Goal: Information Seeking & Learning: Learn about a topic

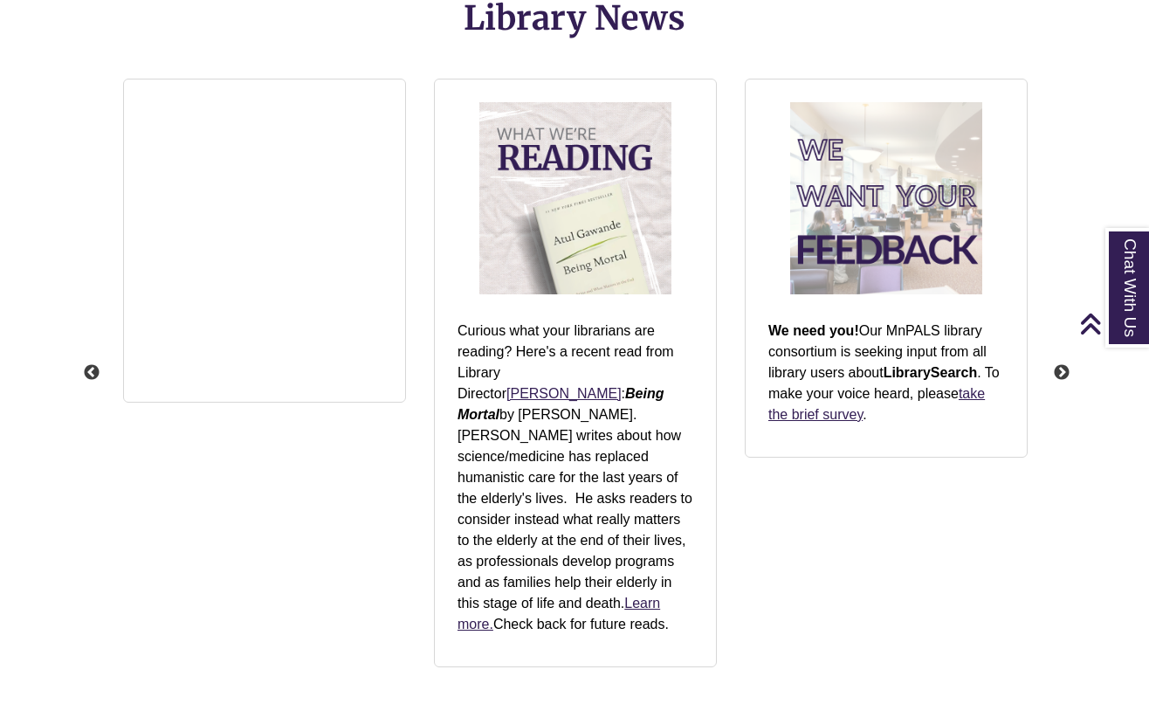
scroll to position [2557, 0]
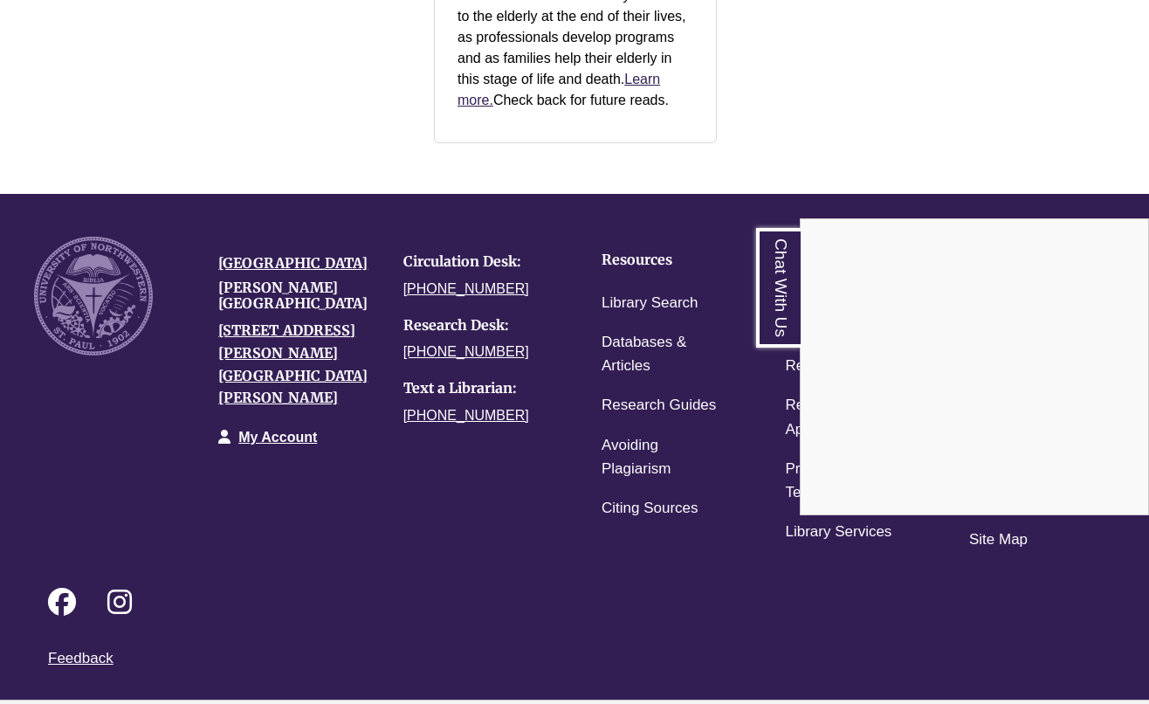
click at [1116, 692] on div "Chat With Us" at bounding box center [574, 352] width 1149 height 704
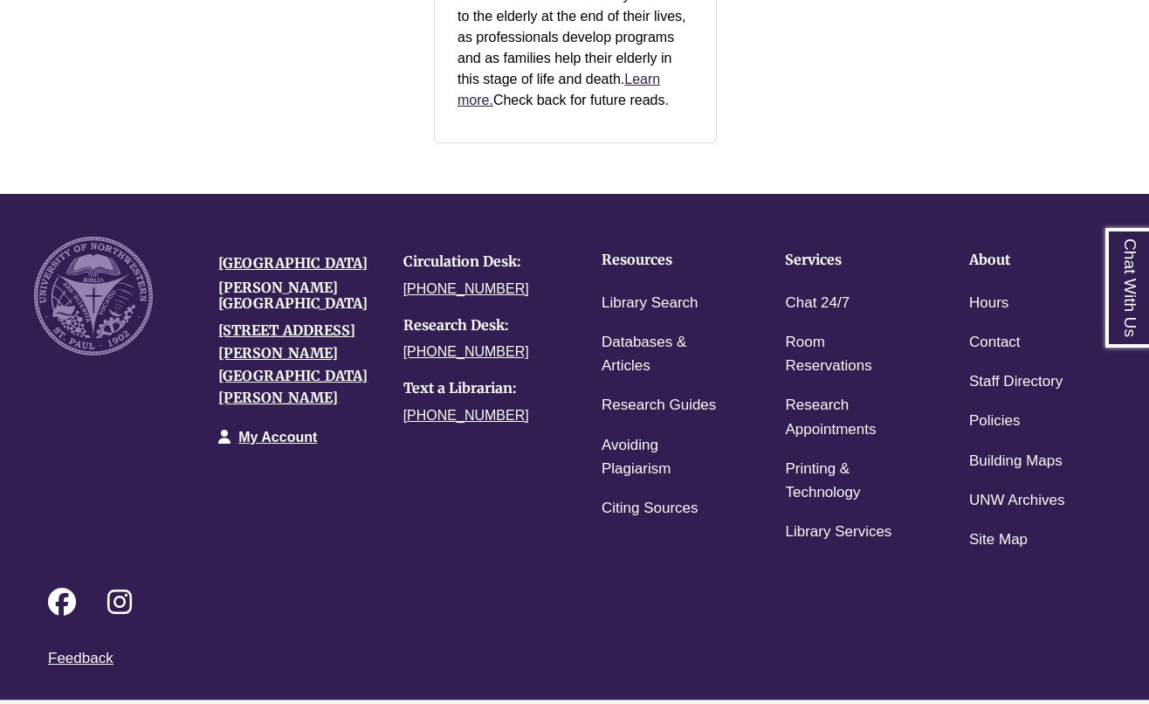
click at [1109, 703] on link "Login to LibApps" at bounding box center [1111, 711] width 72 height 10
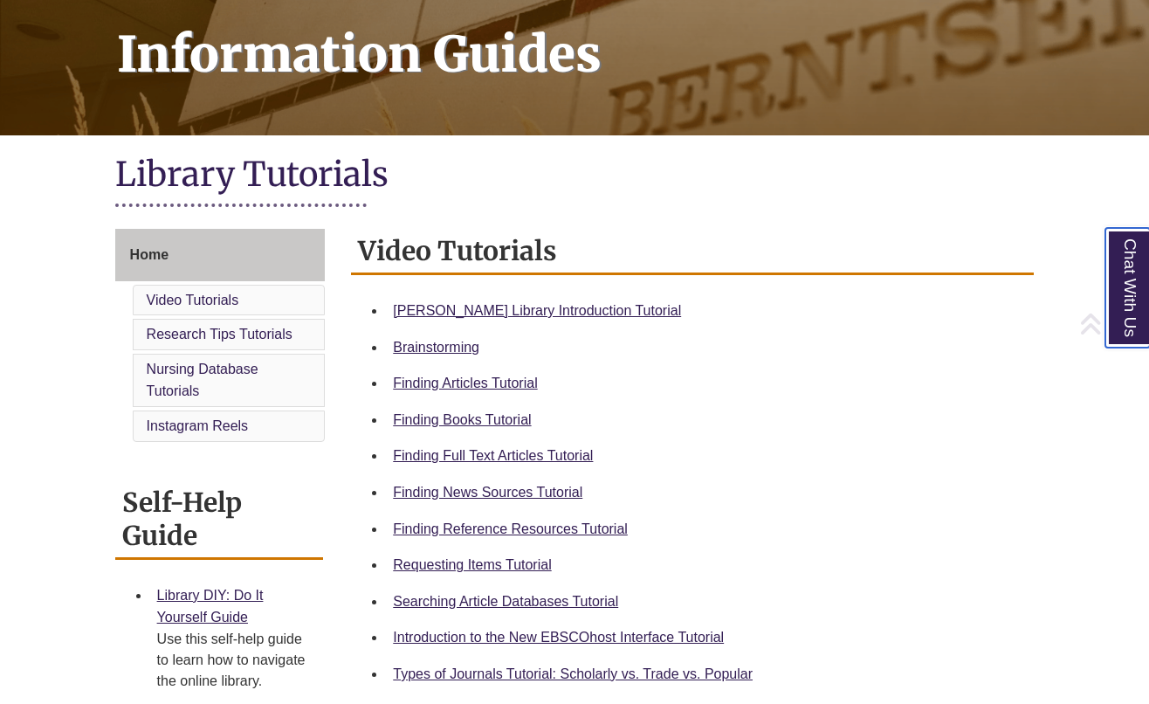
scroll to position [349, 0]
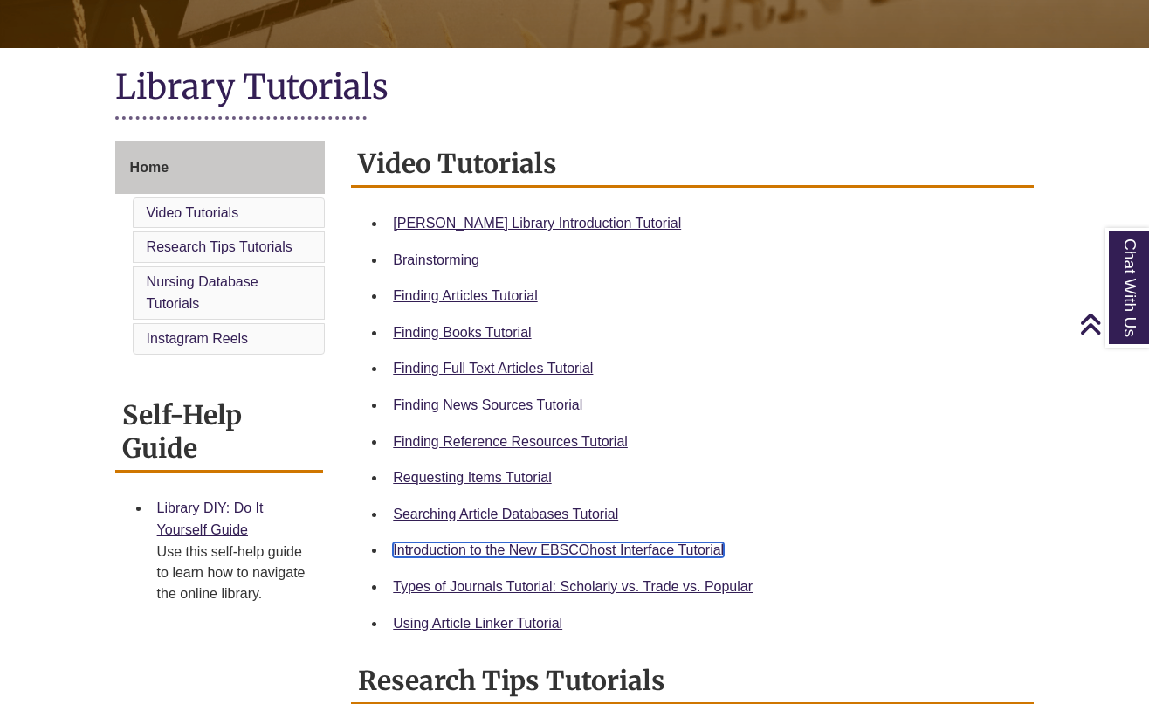
click at [490, 549] on link "Introduction to the New EBSCOhost Interface Tutorial" at bounding box center [558, 549] width 331 height 15
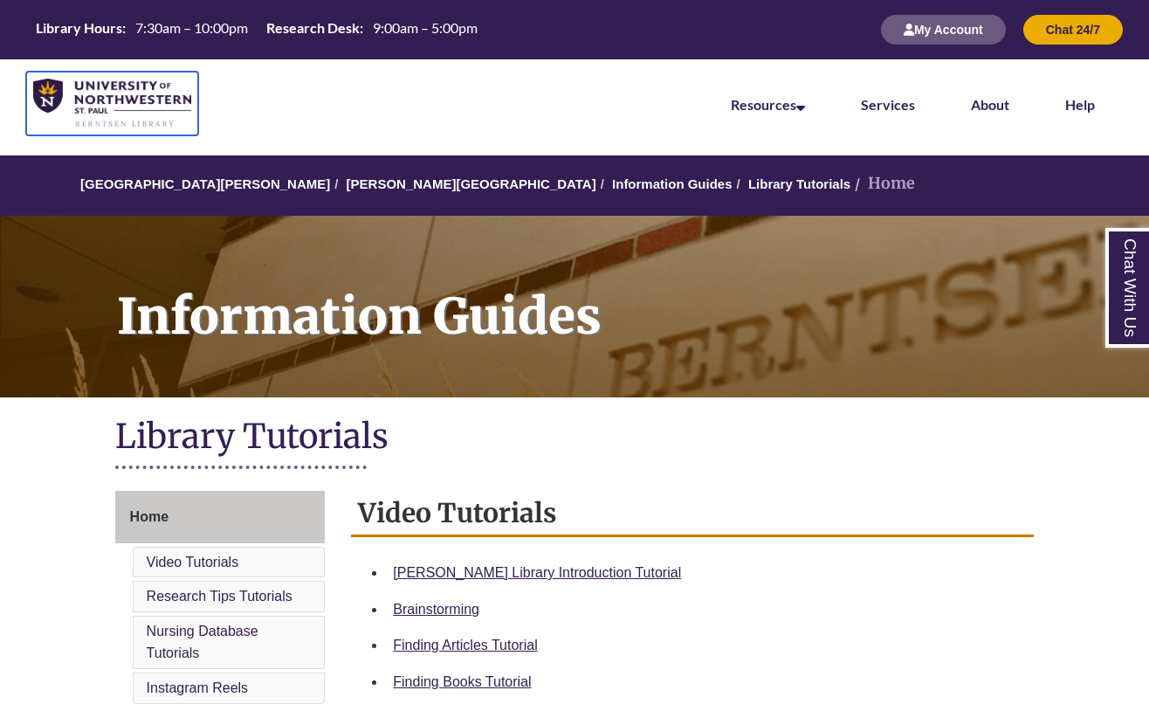
click at [100, 90] on img at bounding box center [112, 104] width 158 height 51
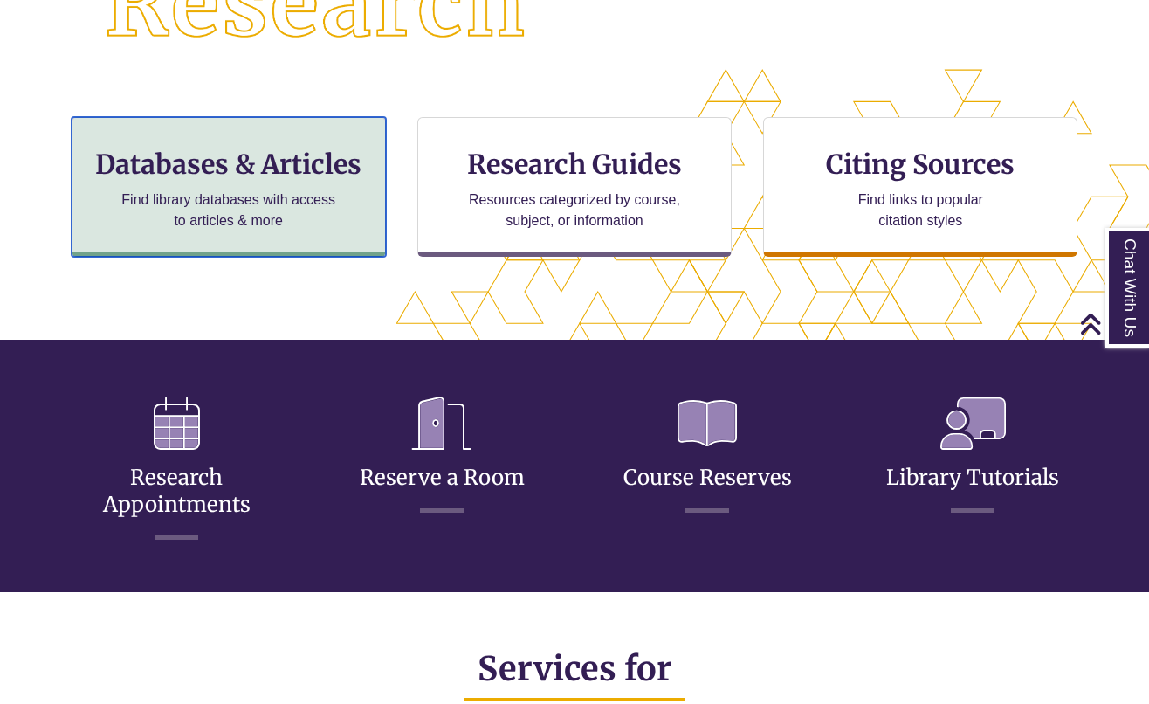
click at [230, 169] on h3 "Databases & Articles" at bounding box center [228, 164] width 285 height 33
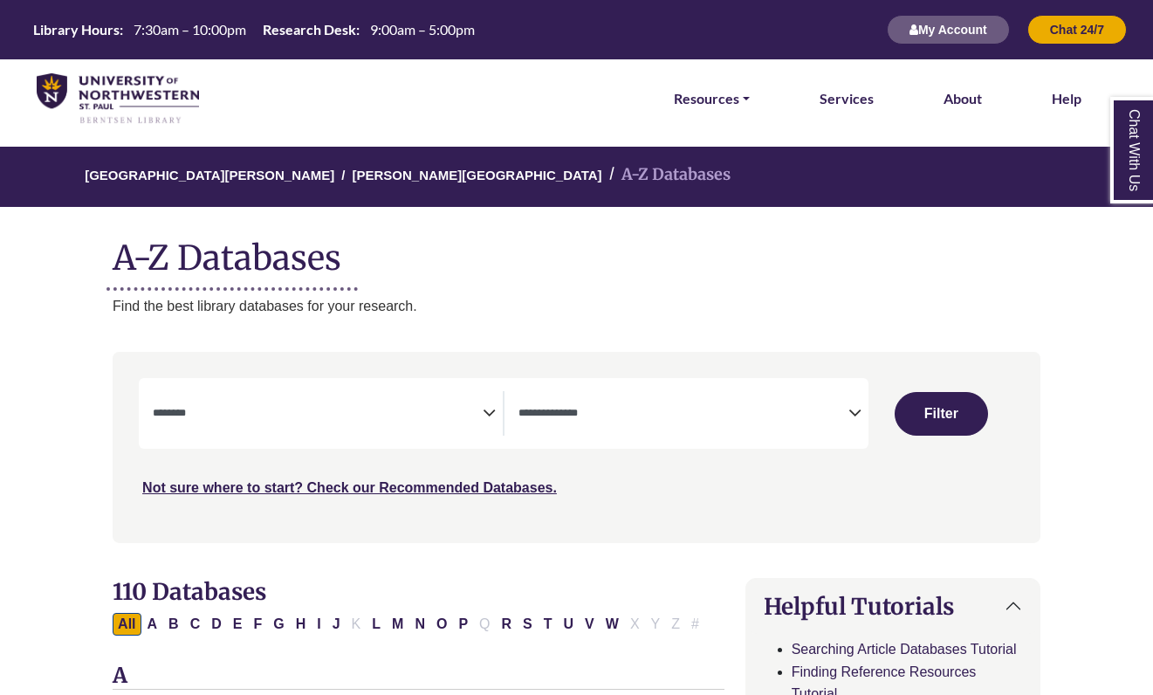
select select "Database Subject Filter"
select select "Database Types Filter"
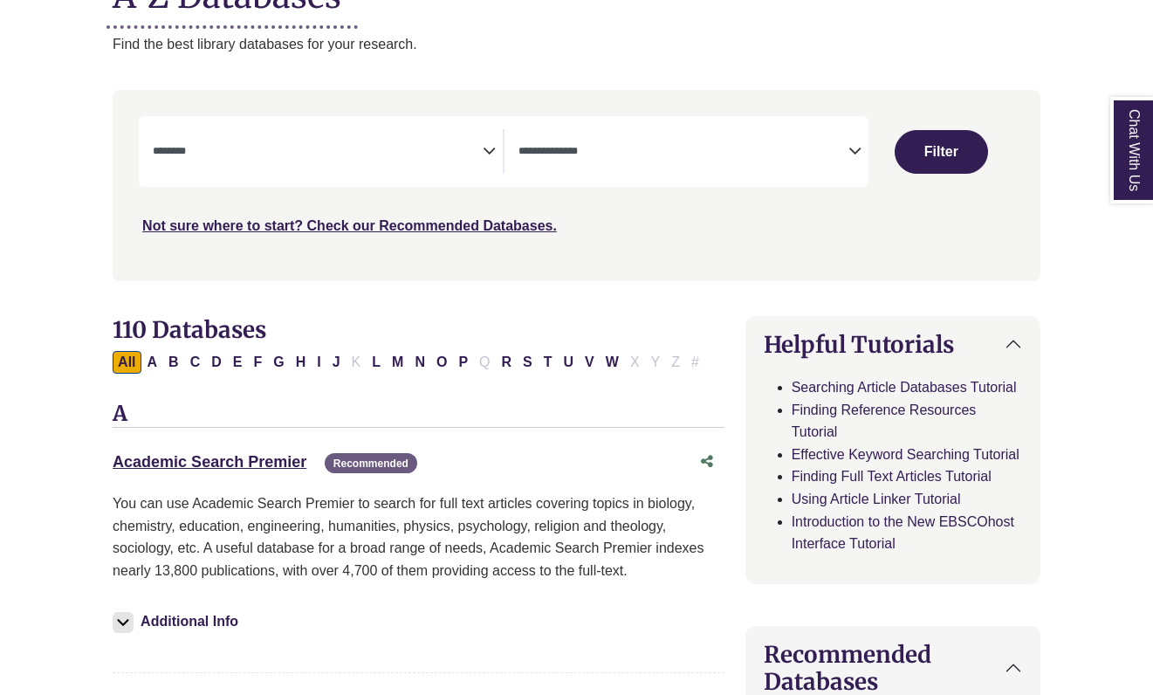
scroll to position [349, 0]
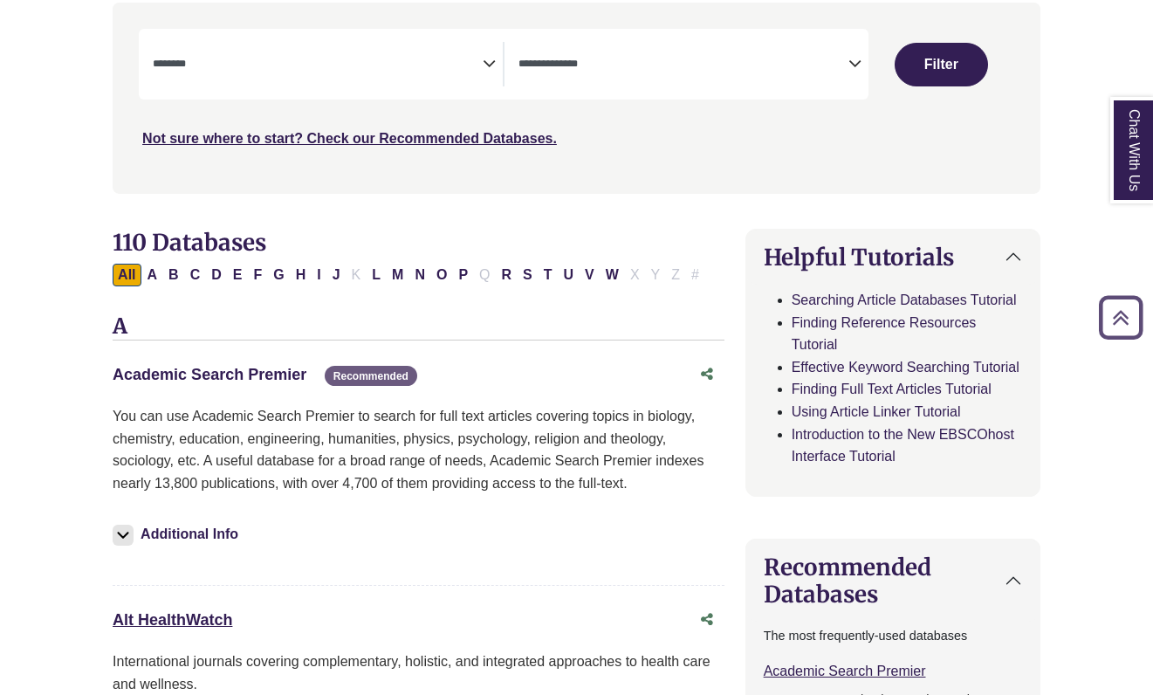
click at [256, 369] on link "Academic Search Premier This link opens in a new window" at bounding box center [210, 374] width 194 height 17
